Goal: Navigation & Orientation: Find specific page/section

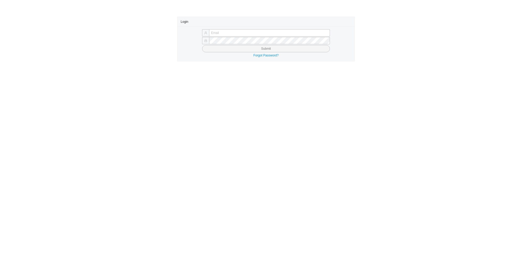
type input "sholzer@qualitybath.com"
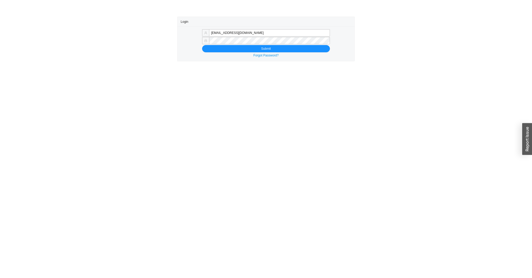
click at [256, 53] on div "Forgot Password?" at bounding box center [265, 55] width 170 height 5
click at [259, 51] on button "Submit" at bounding box center [266, 48] width 128 height 7
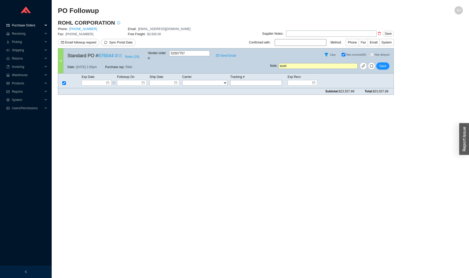
click at [37, 26] on span "Purchase Orders" at bounding box center [27, 25] width 31 height 8
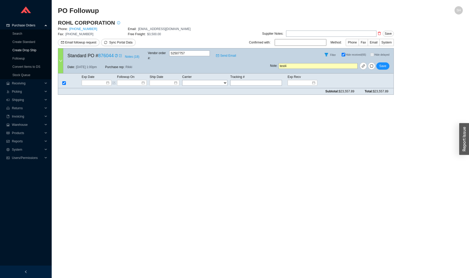
click at [36, 48] on link "Create Drop Ship" at bounding box center [24, 50] width 24 height 4
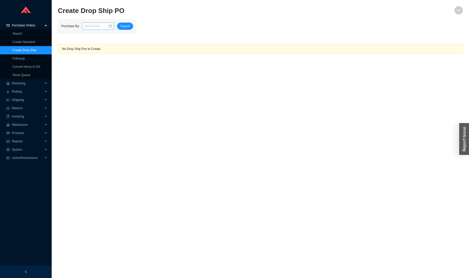
click at [106, 29] on div at bounding box center [98, 25] width 32 height 7
type input "[DATE]"
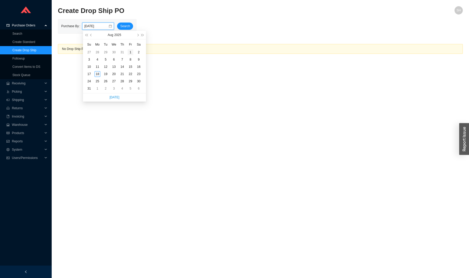
type input "[DATE]"
click at [150, 34] on main "Purchase By Search No Drop Ship Pos to Create" at bounding box center [260, 36] width 405 height 35
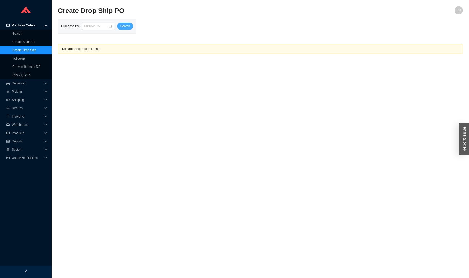
click at [120, 27] on span "Search" at bounding box center [125, 26] width 10 height 5
click at [126, 28] on span "Search" at bounding box center [125, 26] width 10 height 5
click at [20, 58] on link "Followup" at bounding box center [18, 59] width 12 height 4
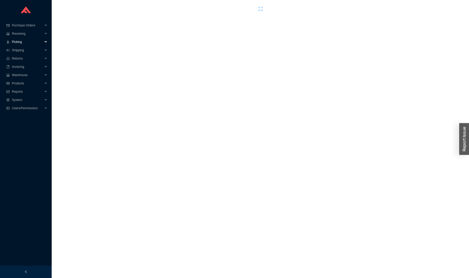
click at [34, 41] on span "Picking" at bounding box center [27, 42] width 31 height 8
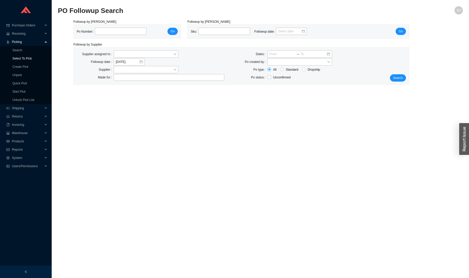
click at [32, 58] on link "Select To Pick" at bounding box center [21, 59] width 19 height 4
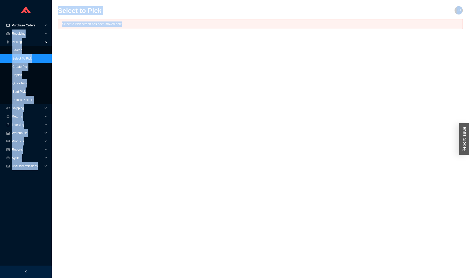
drag, startPoint x: 149, startPoint y: 26, endPoint x: 47, endPoint y: 26, distance: 102.4
click at [47, 26] on section "Purchase Orders .warehouse_svg__a{fill:none;stroke:currentColor;stroke-linecap:…" at bounding box center [234, 139] width 469 height 278
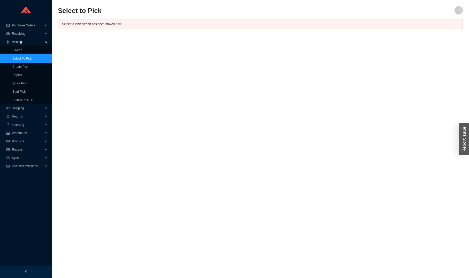
click at [116, 32] on main "Select to Pick SH Select to Pick screen has been moved here" at bounding box center [260, 141] width 405 height 271
click at [122, 25] on link "here" at bounding box center [119, 24] width 6 height 4
